Goal: Task Accomplishment & Management: Complete application form

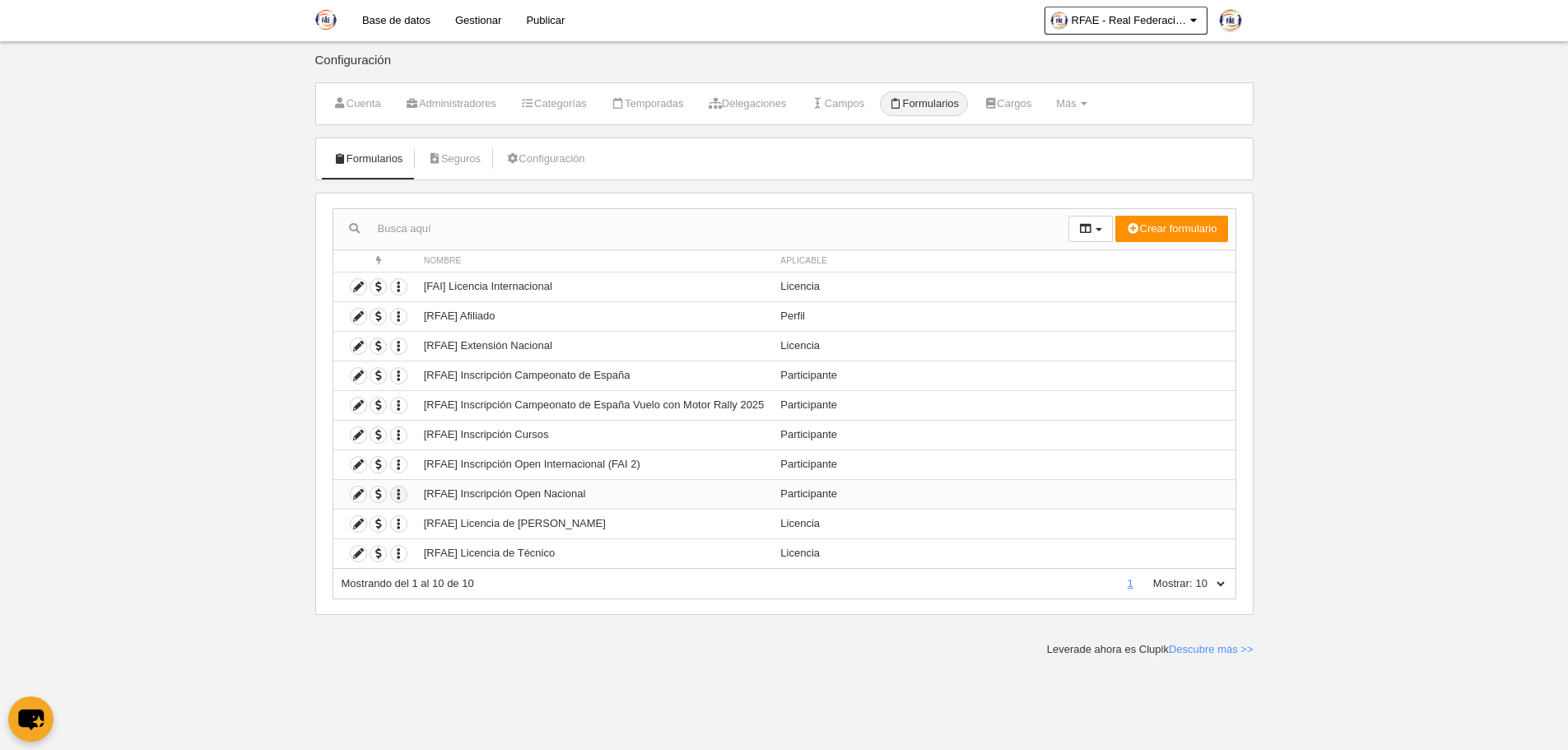
click at [399, 492] on icon "button" at bounding box center [398, 494] width 16 height 16
click at [435, 515] on link "Duplicar formulario" at bounding box center [458, 522] width 135 height 27
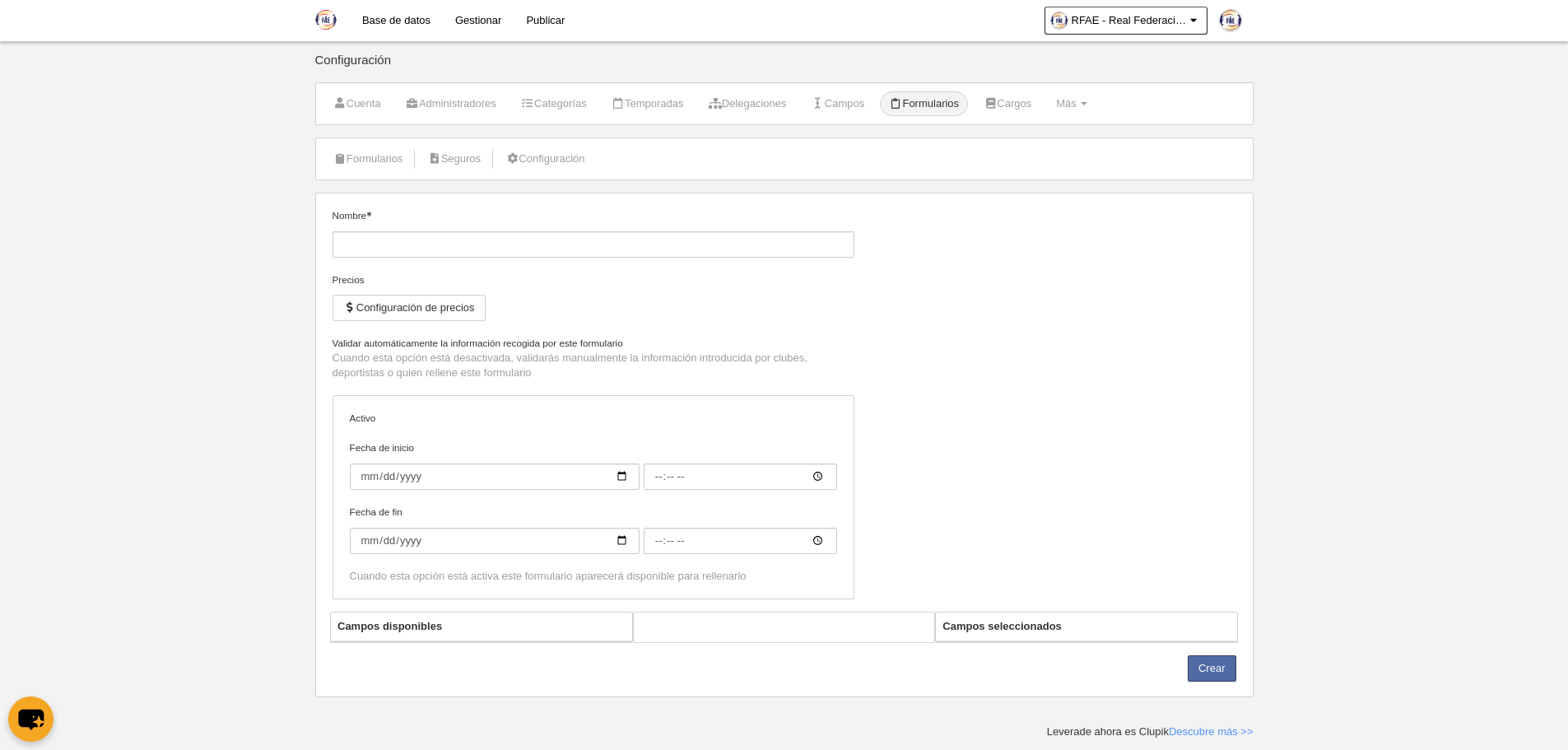
type input "[RFAE] Inscripción Open Nacional (Copia)"
checkbox input "true"
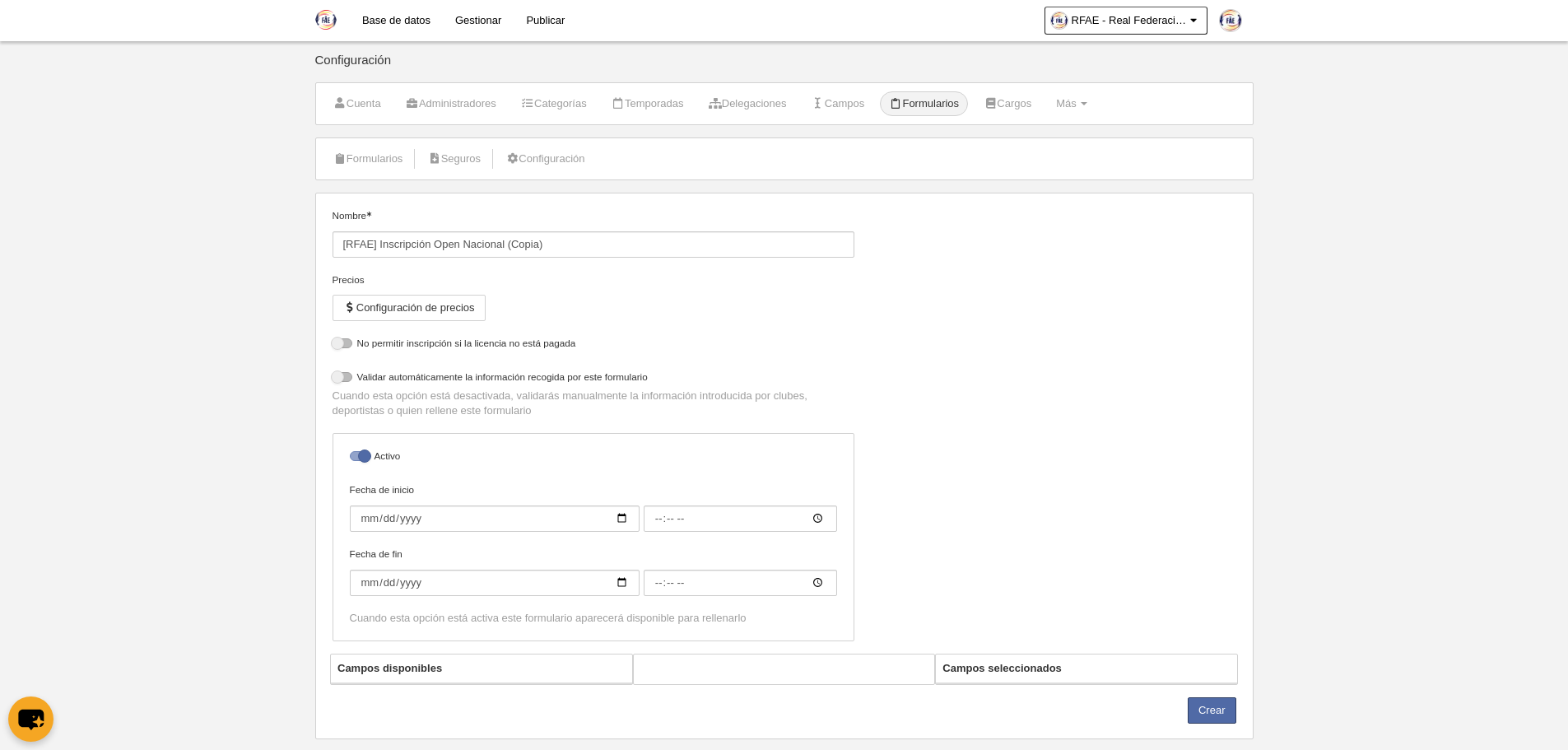
select select "selected"
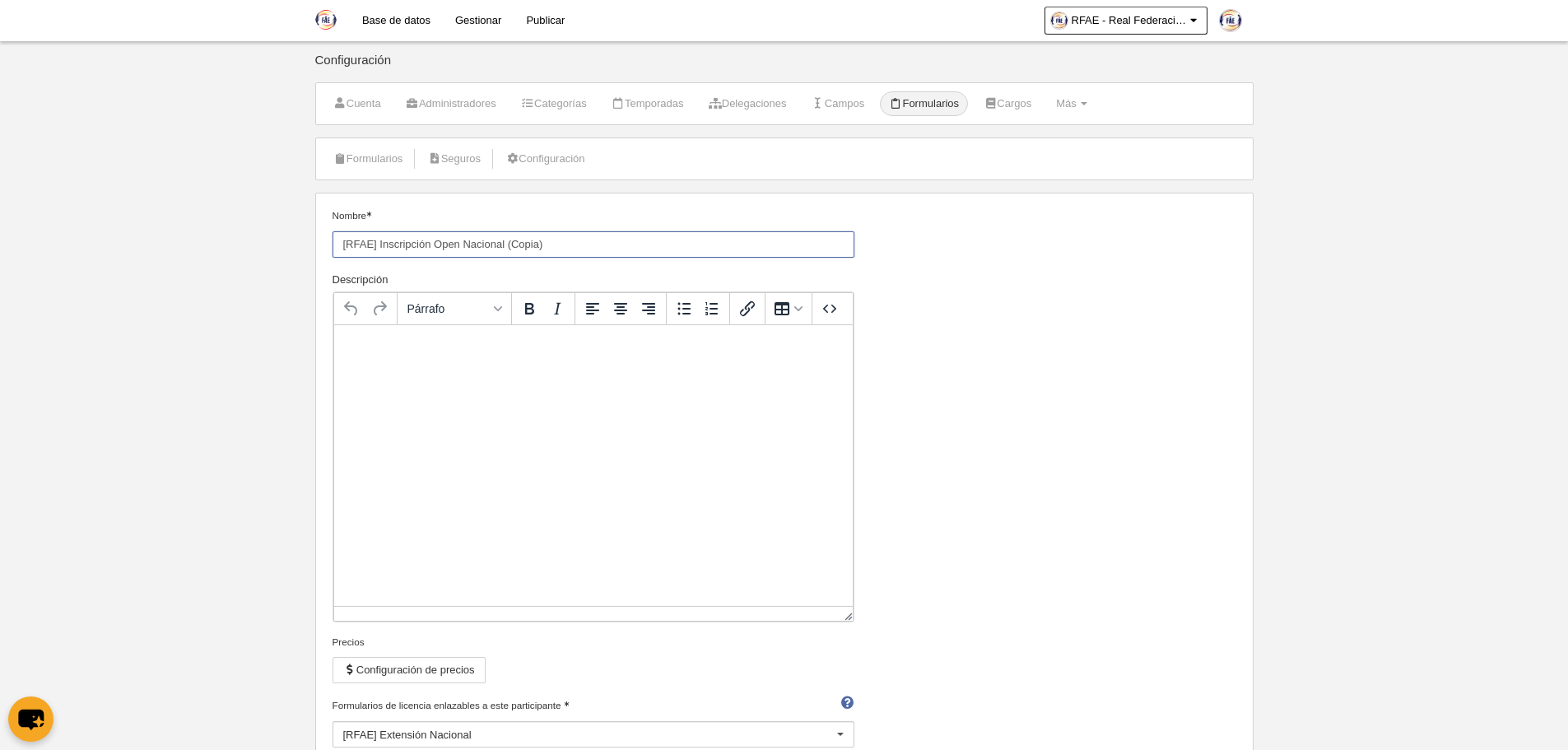
drag, startPoint x: 555, startPoint y: 244, endPoint x: 508, endPoint y: 247, distance: 47.1
click at [508, 247] on input "[RFAE] Inscripción Open Nacional (Copia)" at bounding box center [594, 244] width 522 height 27
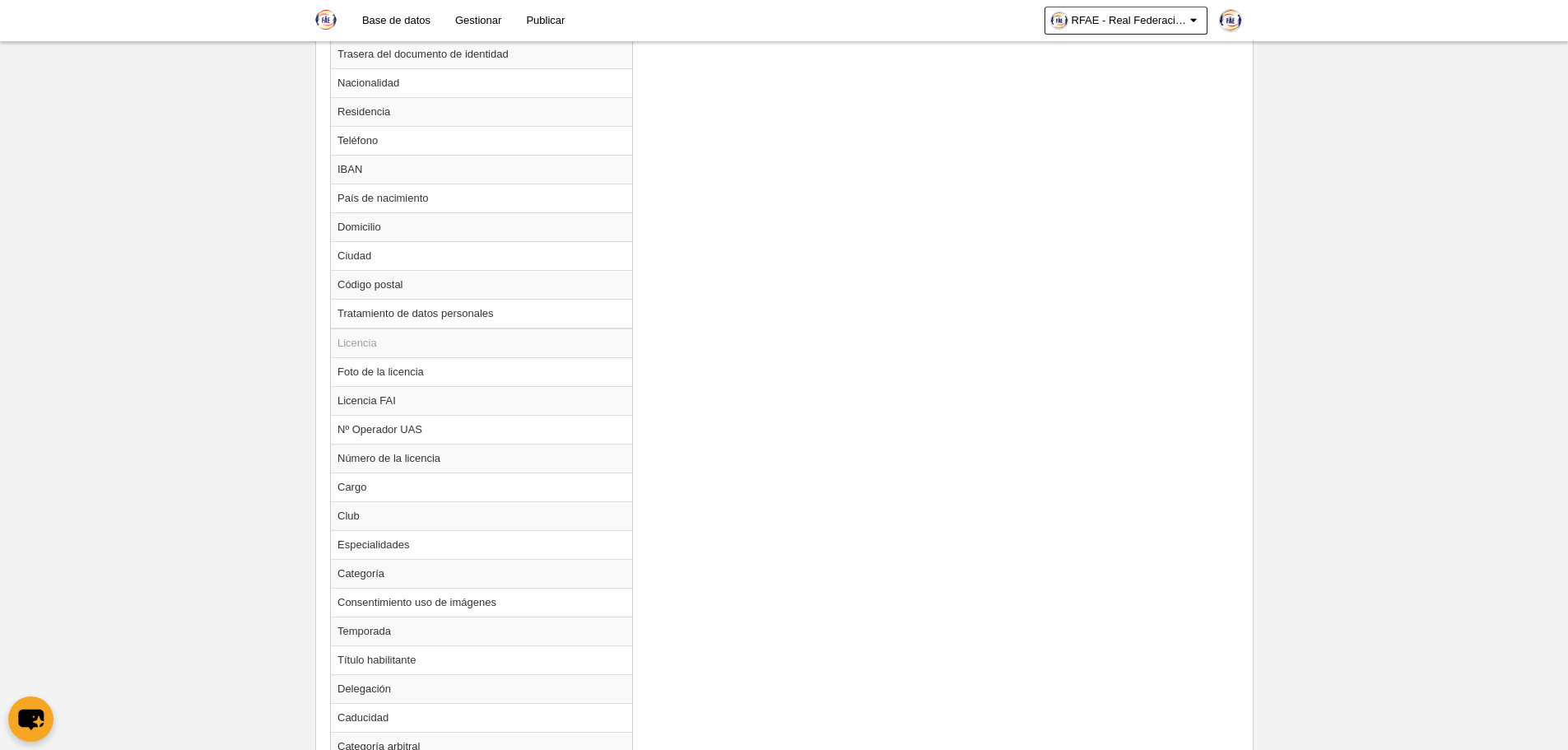
scroll to position [1525, 0]
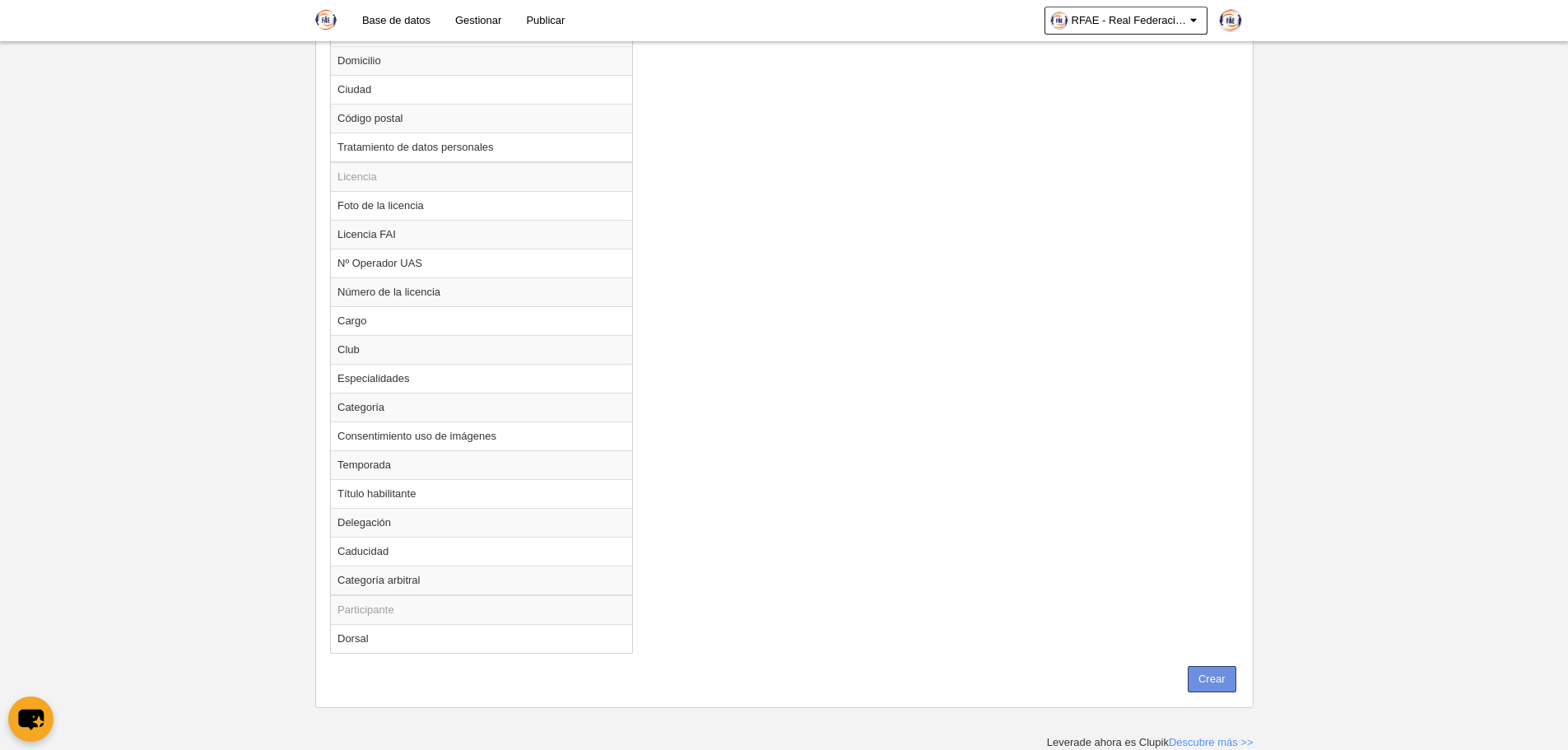
type input "[RFAE] Inscripción Open Nacional [PERSON_NAME] F2B"
click at [1219, 677] on button "Crear" at bounding box center [1212, 679] width 48 height 27
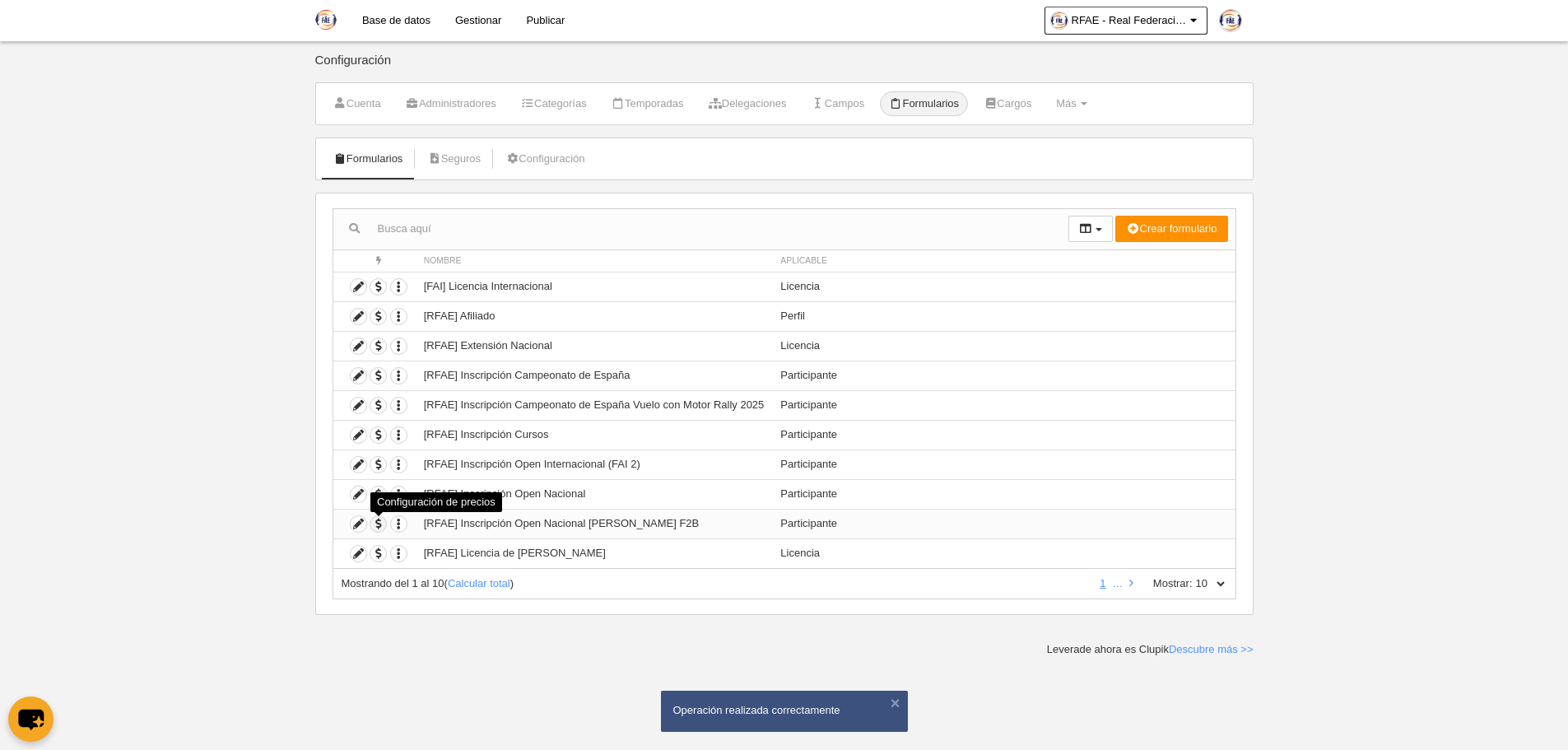
click at [374, 521] on span "button" at bounding box center [378, 523] width 16 height 16
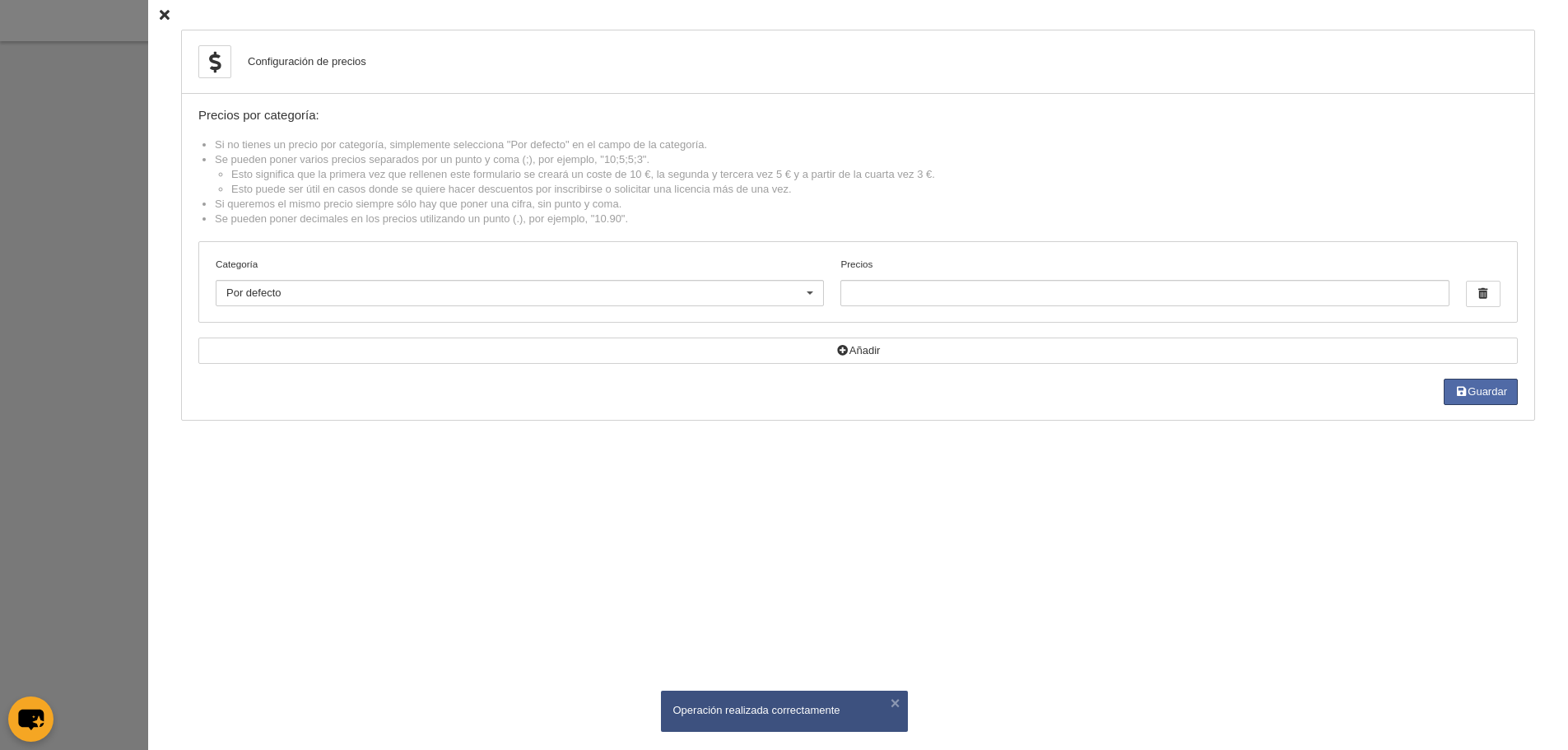
click at [597, 276] on div "Categoría Por defecto Por defecto Junior Sénior No hay resultados para la búsqu…" at bounding box center [520, 282] width 608 height 49
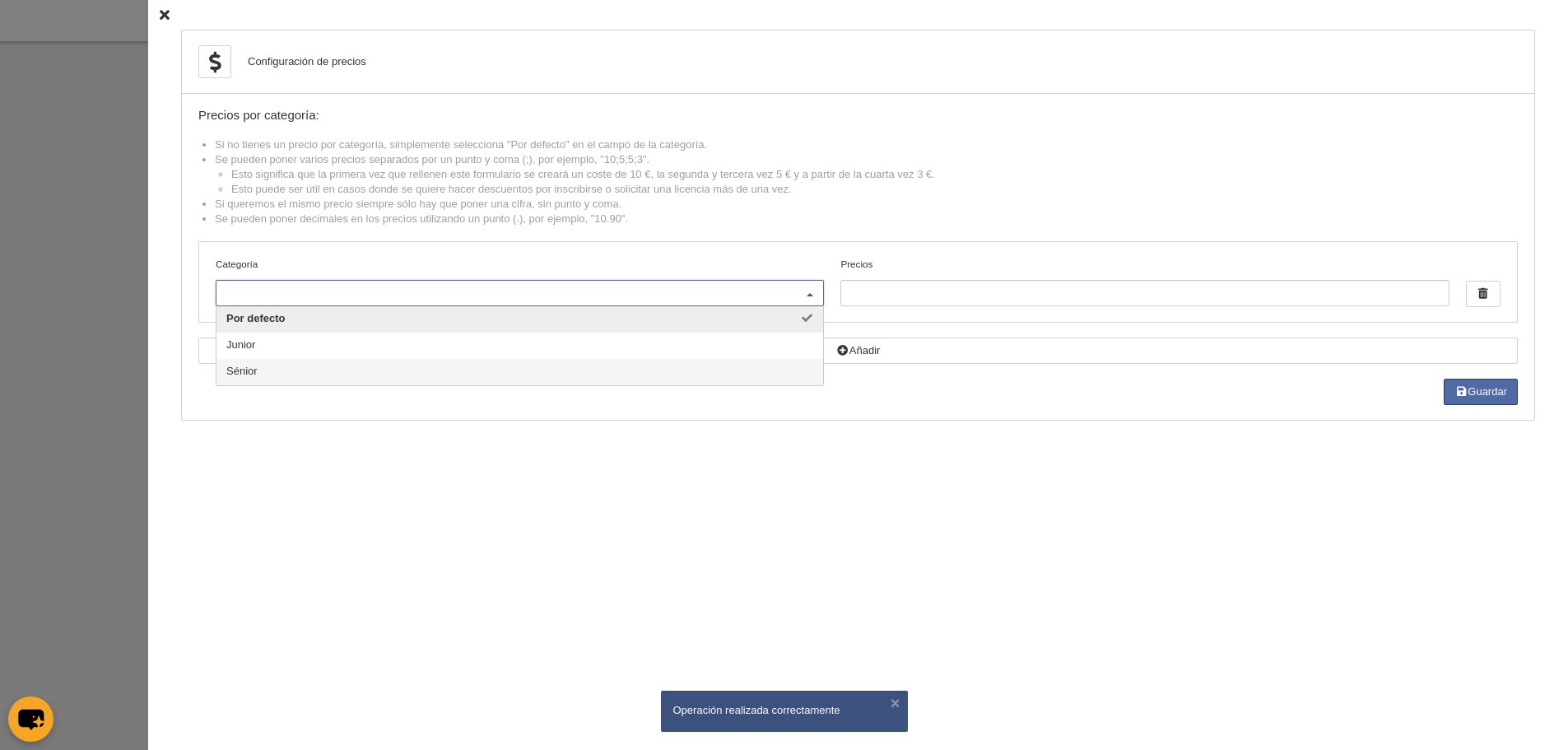
click at [332, 365] on span "Sénior" at bounding box center [520, 371] width 607 height 27
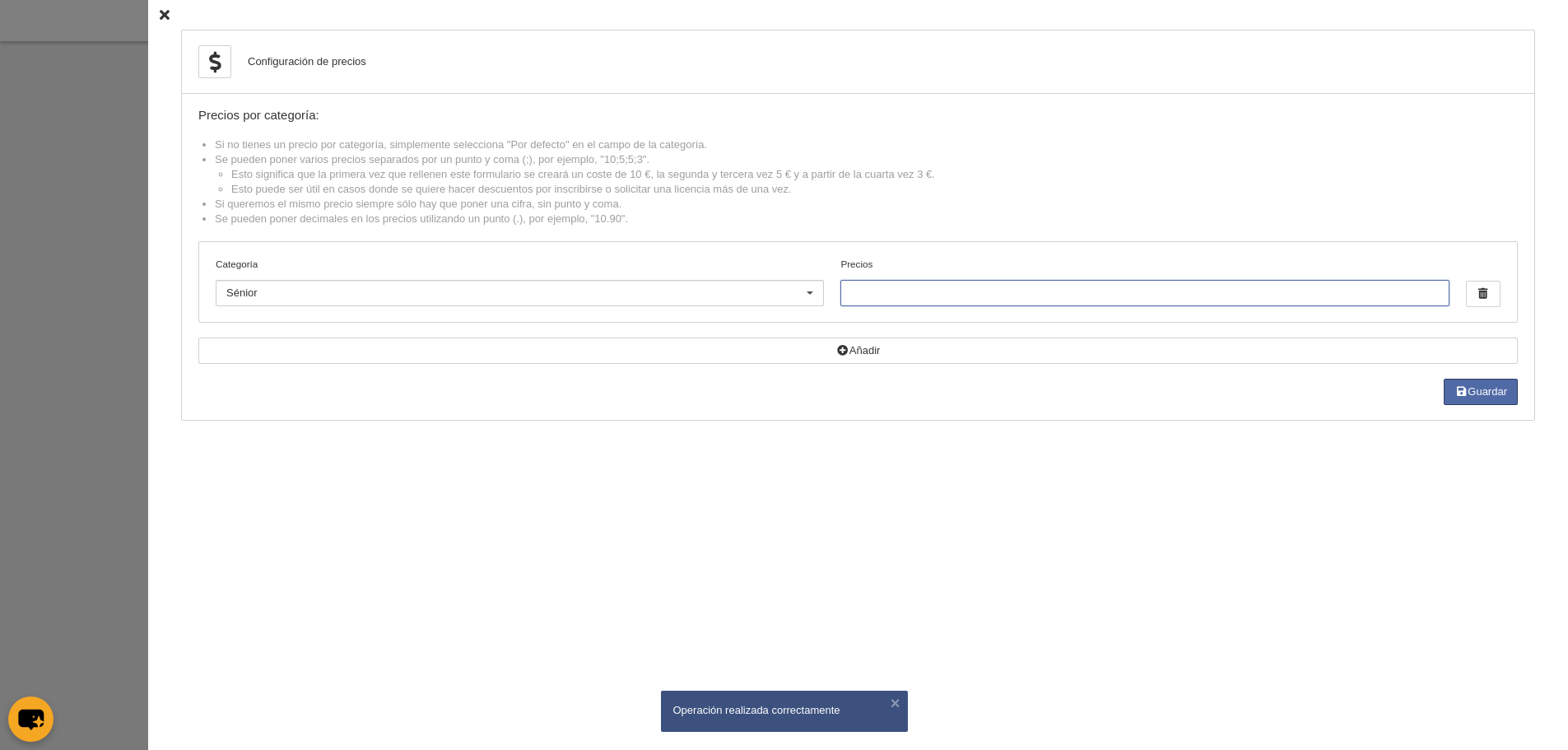
click at [964, 287] on input "Precios" at bounding box center [1144, 293] width 608 height 27
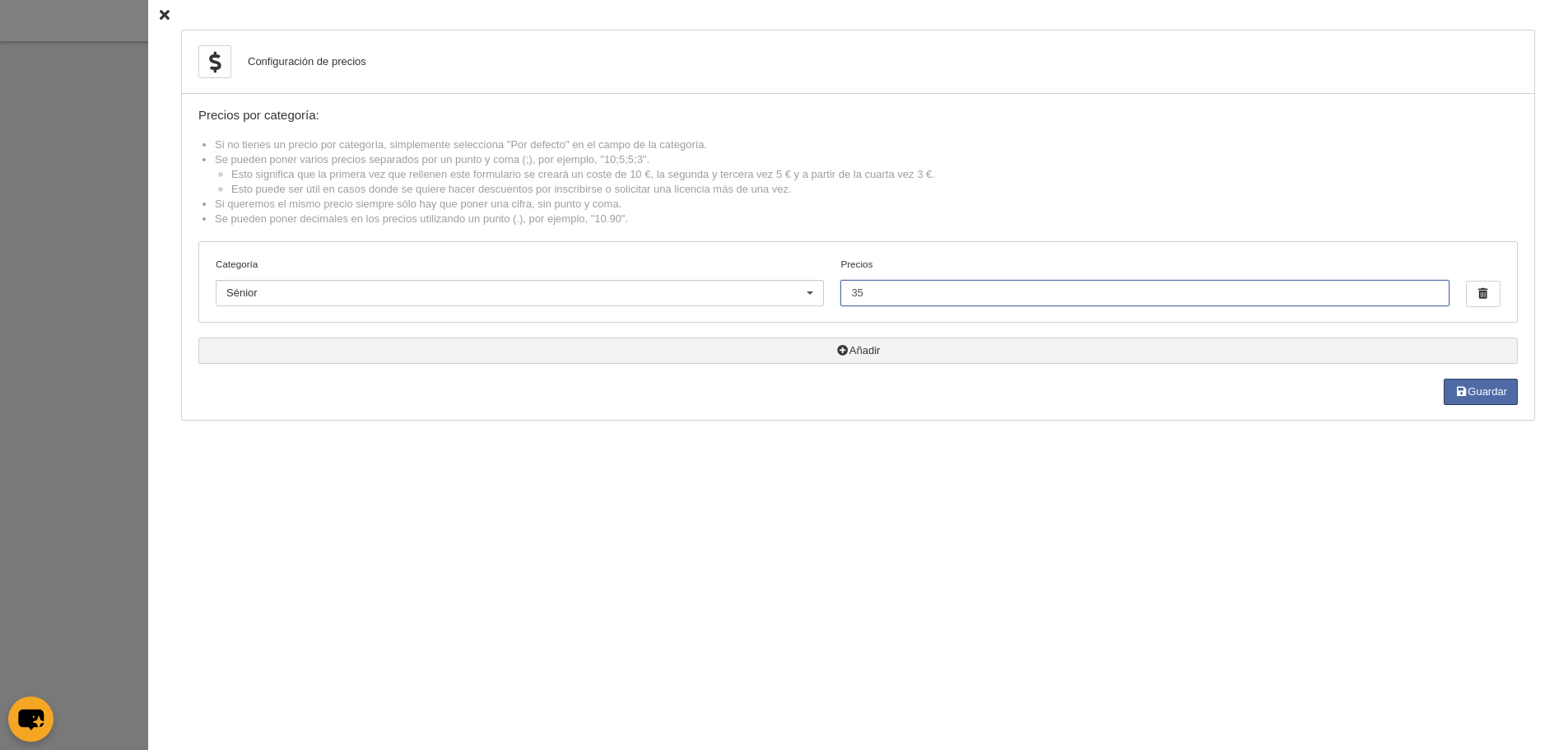
type input "35"
click at [856, 347] on button "Añadir" at bounding box center [858, 350] width 1320 height 27
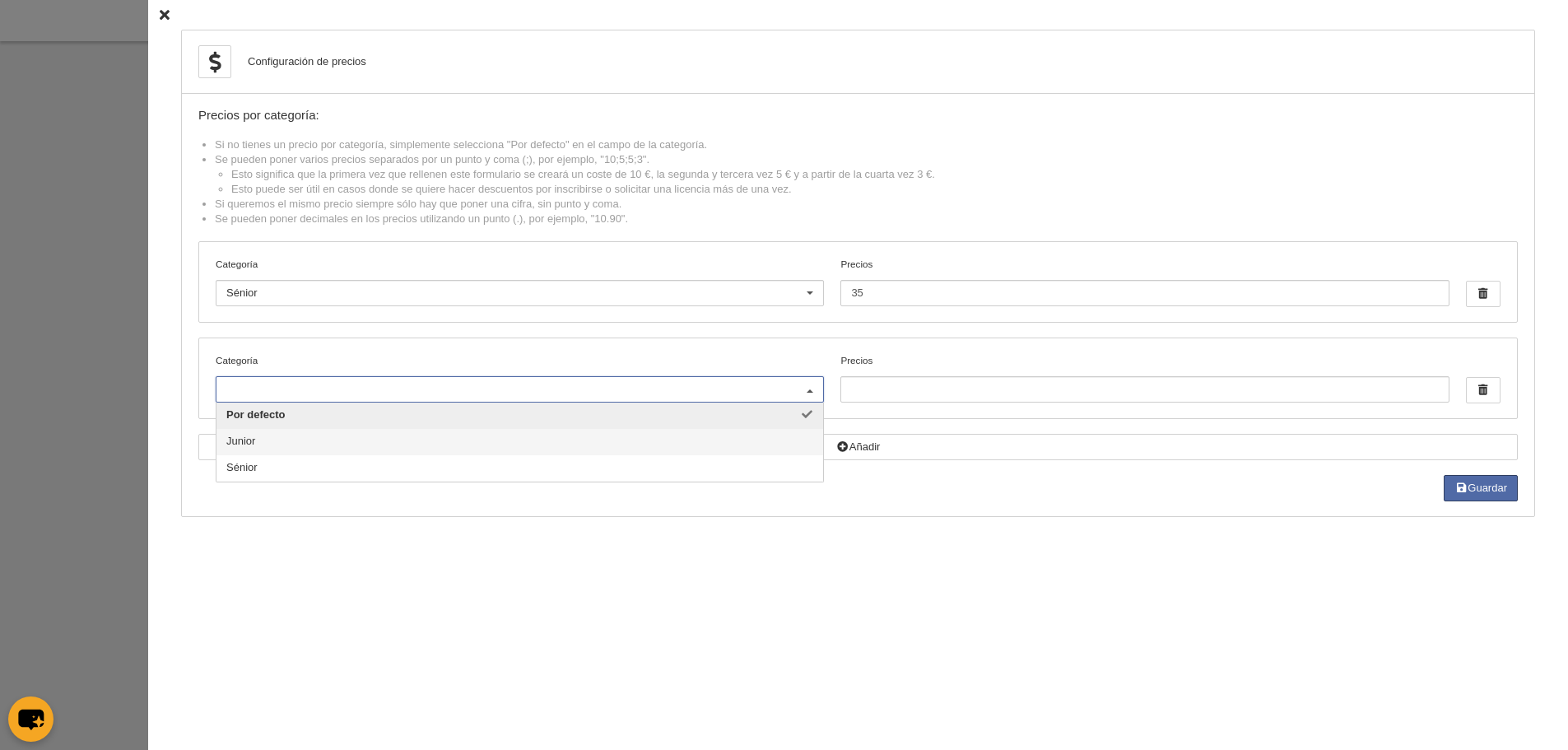
click at [268, 444] on span "Junior" at bounding box center [520, 442] width 607 height 27
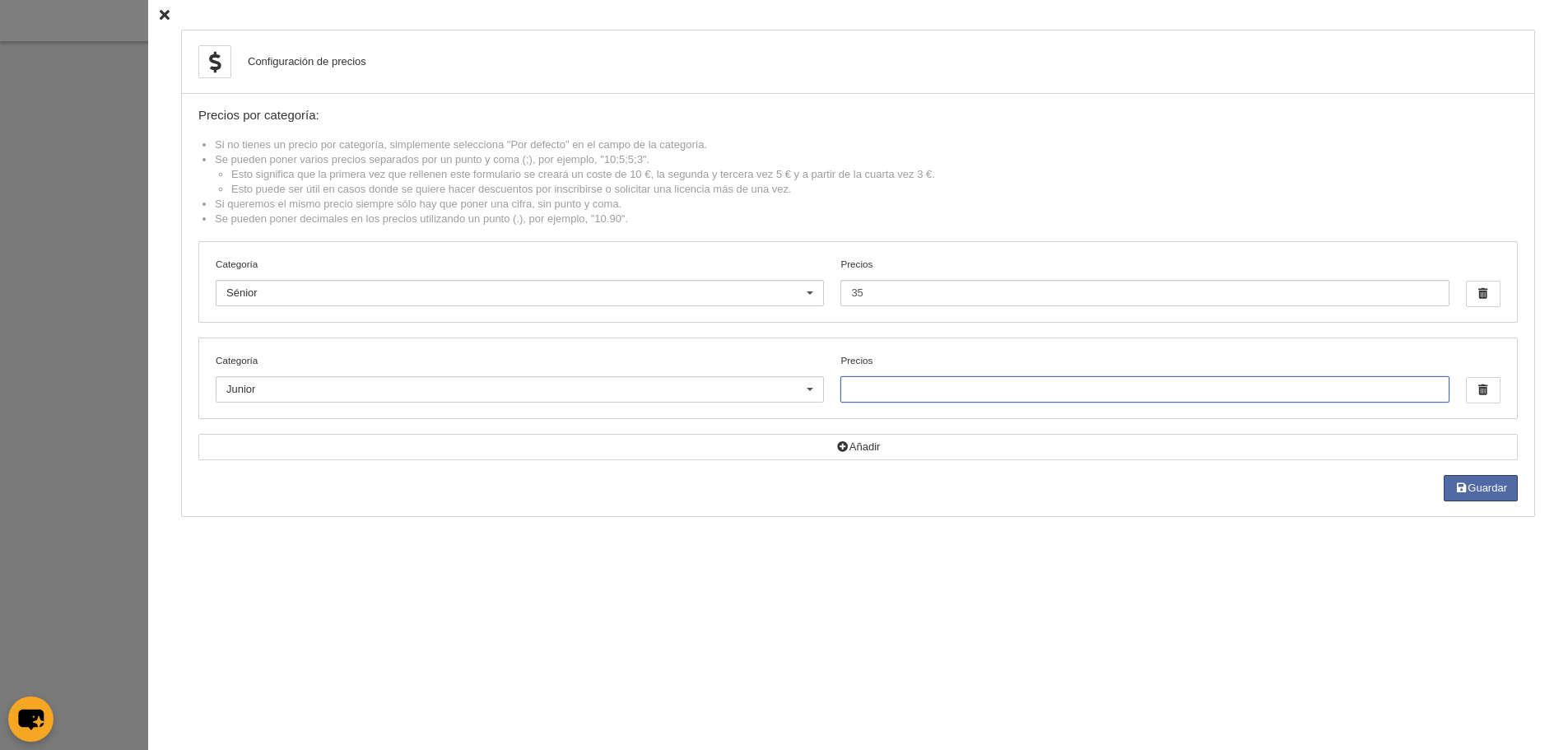
click at [959, 389] on input "Precios" at bounding box center [1144, 389] width 608 height 27
type input "15"
click at [1497, 488] on button "Guardar" at bounding box center [1481, 488] width 74 height 27
click at [160, 14] on icon at bounding box center [165, 16] width 10 height 11
